Goal: Task Accomplishment & Management: Use online tool/utility

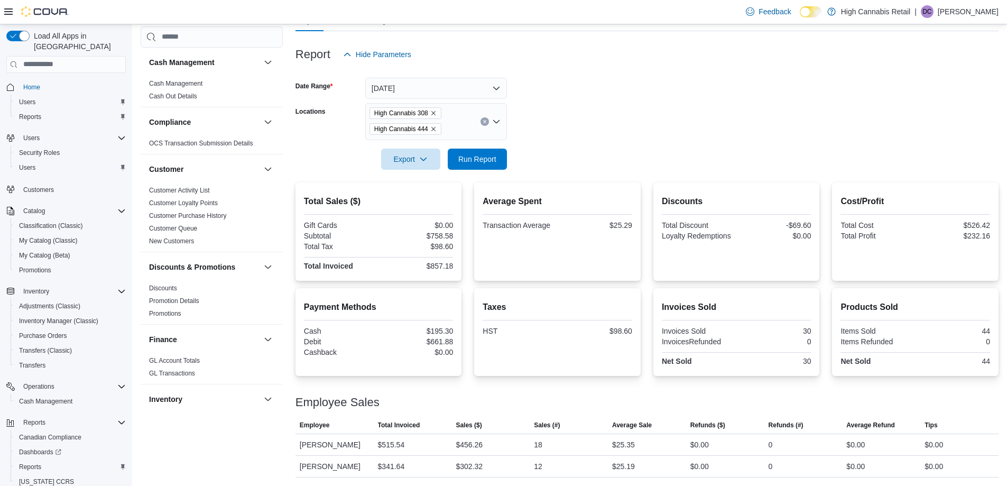
scroll to position [579, 0]
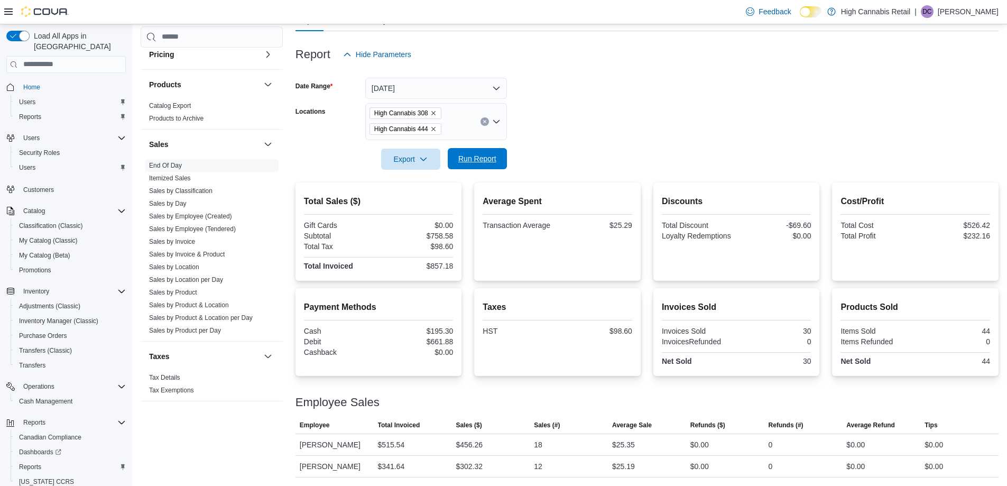
click at [489, 157] on span "Run Report" at bounding box center [477, 158] width 38 height 11
drag, startPoint x: 489, startPoint y: 157, endPoint x: 592, endPoint y: 116, distance: 111.2
click at [592, 116] on form "Date Range [DATE] Locations High Cannabis 308 High Cannabis 444 Export Run Repo…" at bounding box center [646, 117] width 703 height 105
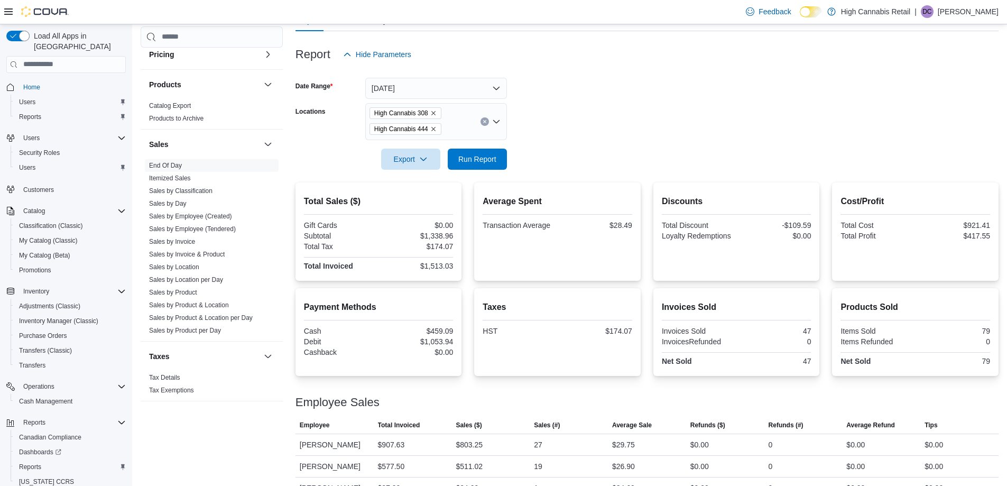
click at [432, 128] on icon "Remove High Cannabis 444 from selection in this group" at bounding box center [433, 129] width 6 height 6
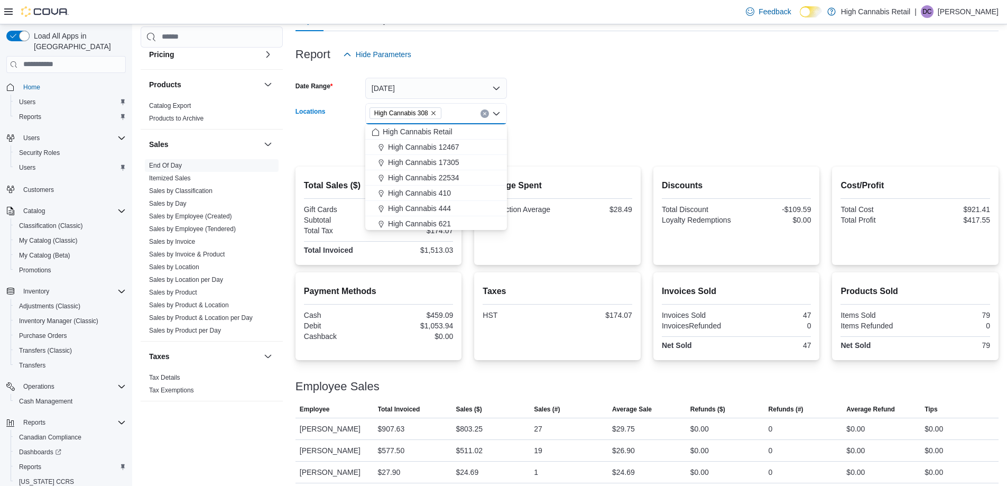
click at [545, 137] on form "Date Range [DATE] Locations High Cannabis 308 Combo box. Selected. High Cannabi…" at bounding box center [646, 109] width 703 height 89
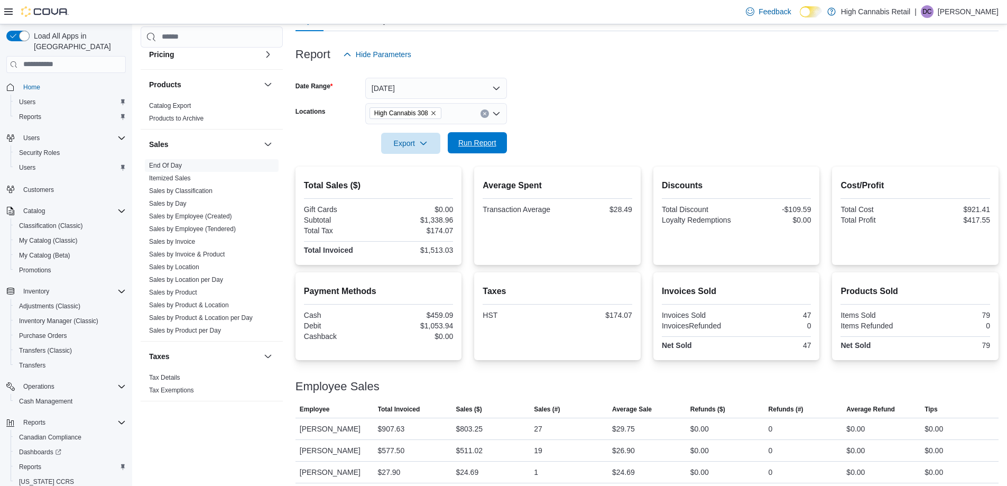
click at [461, 152] on span "Run Report" at bounding box center [477, 142] width 47 height 21
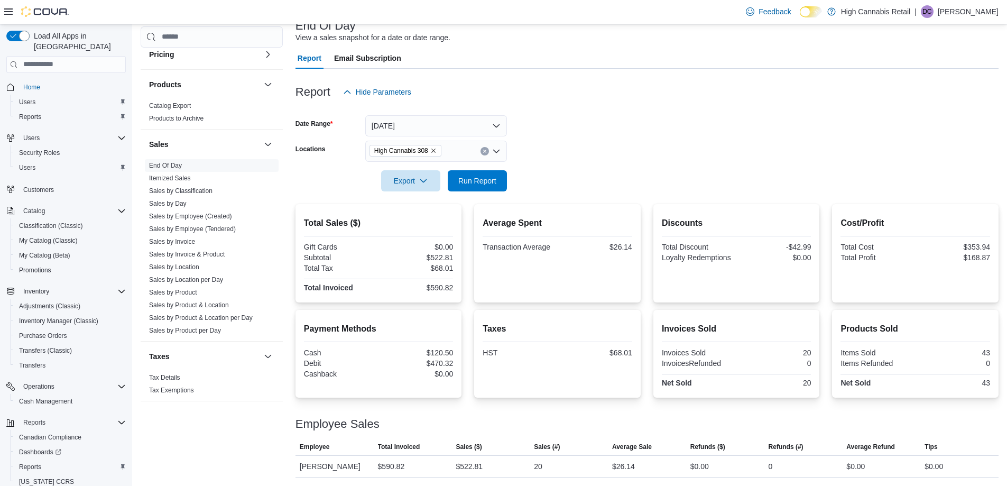
scroll to position [73, 0]
click at [441, 155] on div "High Cannabis 308" at bounding box center [436, 151] width 142 height 21
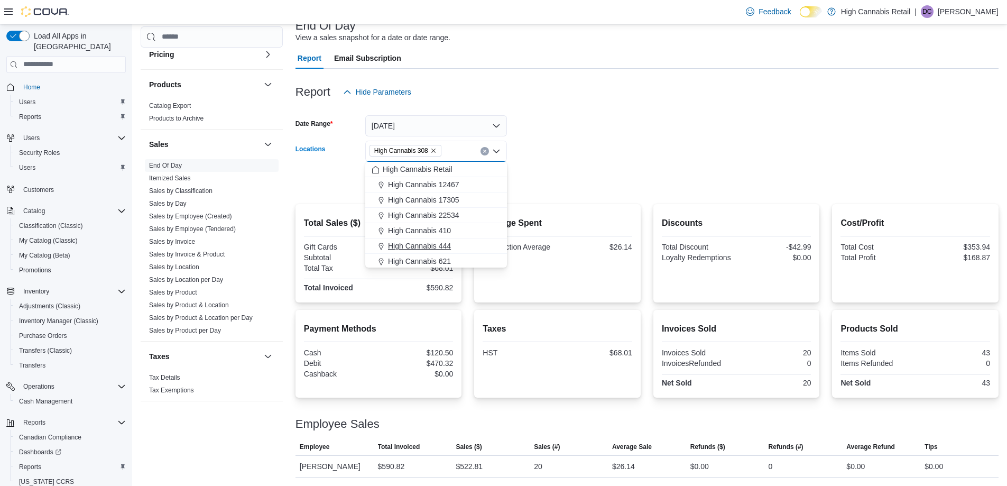
click at [443, 238] on button "High Cannabis 444" at bounding box center [436, 245] width 142 height 15
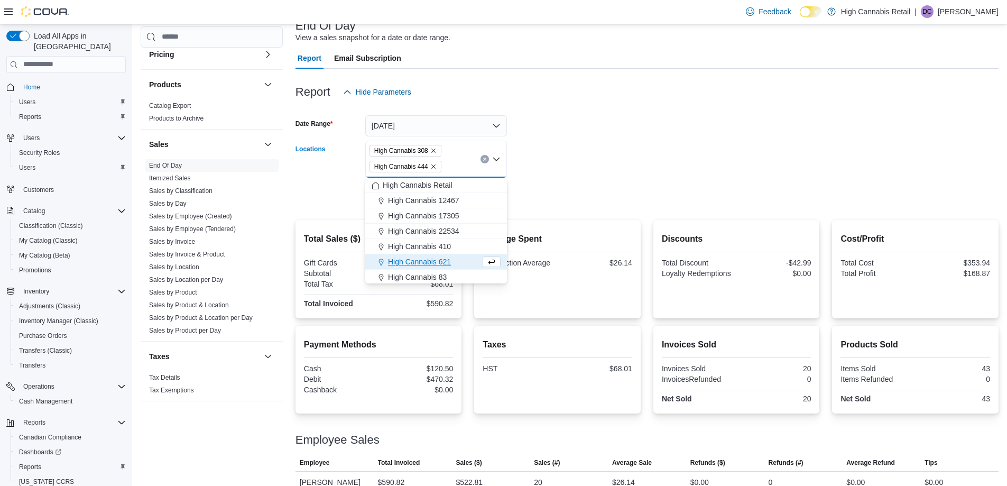
drag, startPoint x: 514, startPoint y: 183, endPoint x: 469, endPoint y: 202, distance: 49.3
click at [513, 183] on div at bounding box center [646, 182] width 703 height 8
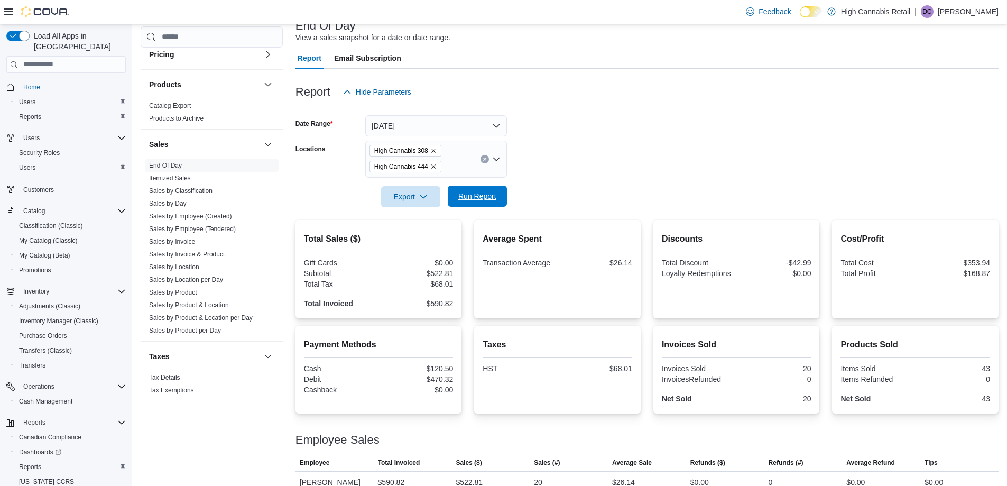
scroll to position [20, 0]
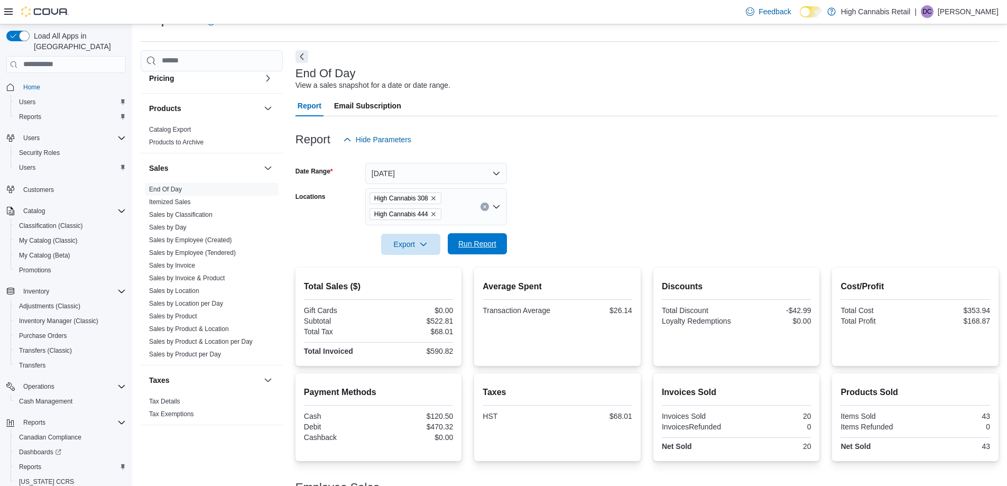
click at [468, 202] on form "Date Range [DATE] Locations High Cannabis 308 High Cannabis 444 Export Run Repo…" at bounding box center [646, 202] width 703 height 105
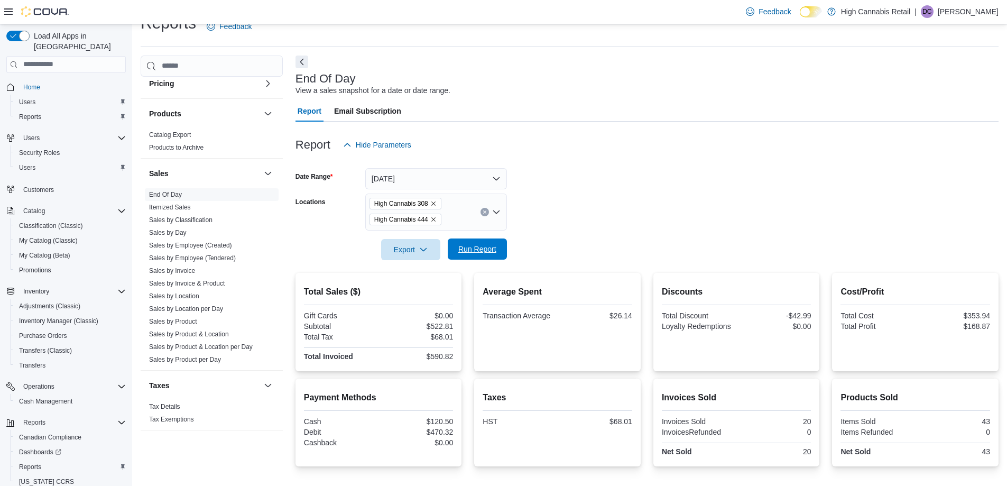
click at [475, 246] on span "Run Report" at bounding box center [477, 249] width 38 height 11
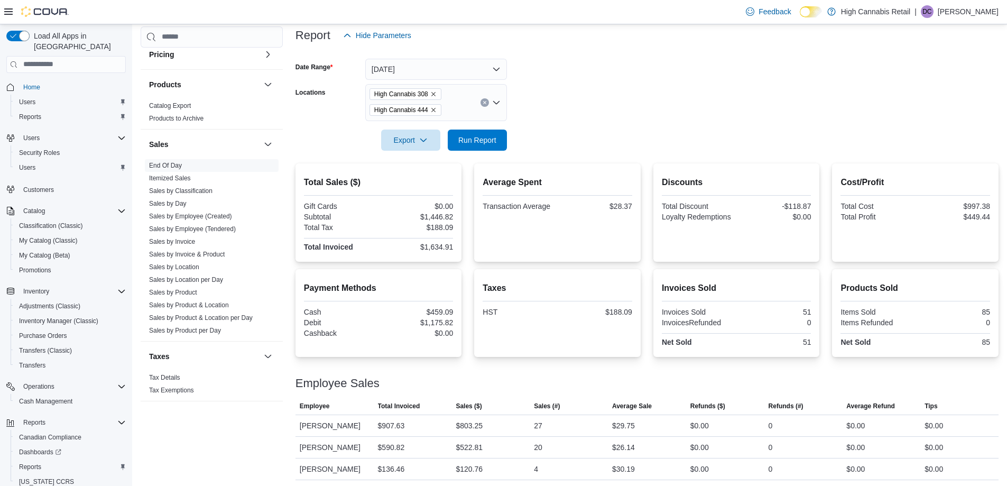
scroll to position [132, 0]
